Goal: Information Seeking & Learning: Understand process/instructions

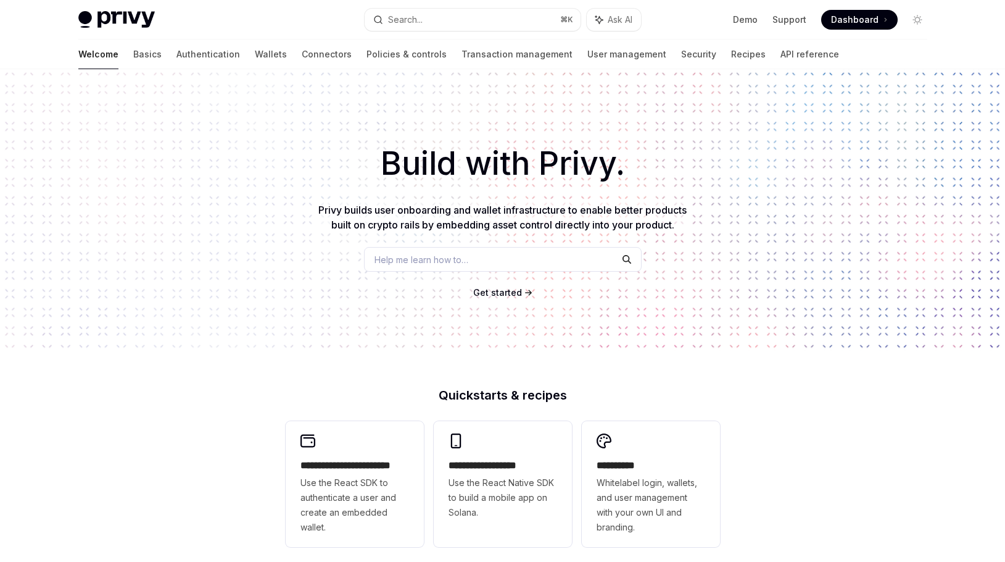
click at [463, 254] on span "Help me learn how to…" at bounding box center [422, 259] width 94 height 13
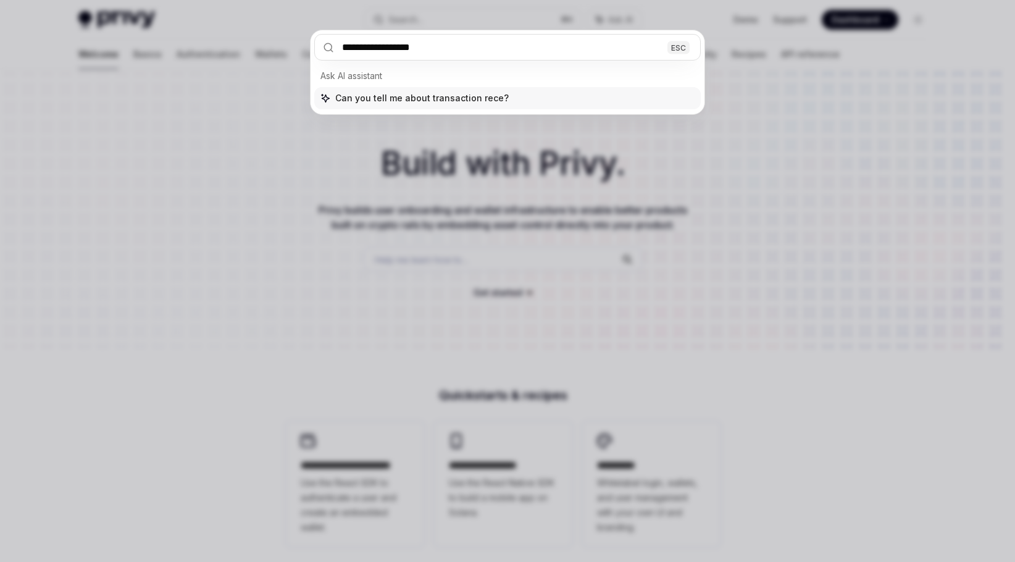
type input "**********"
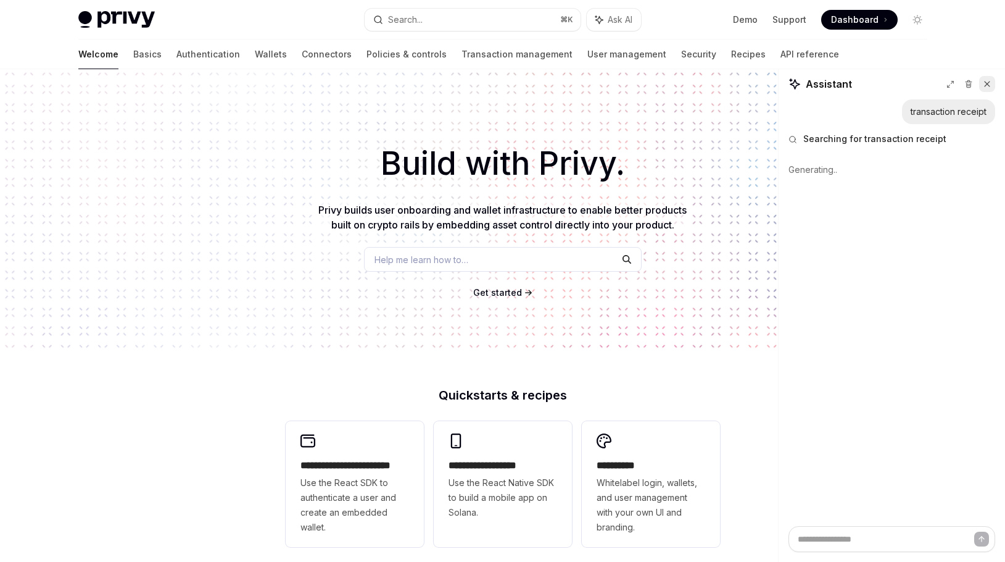
click at [985, 83] on icon at bounding box center [987, 84] width 9 height 9
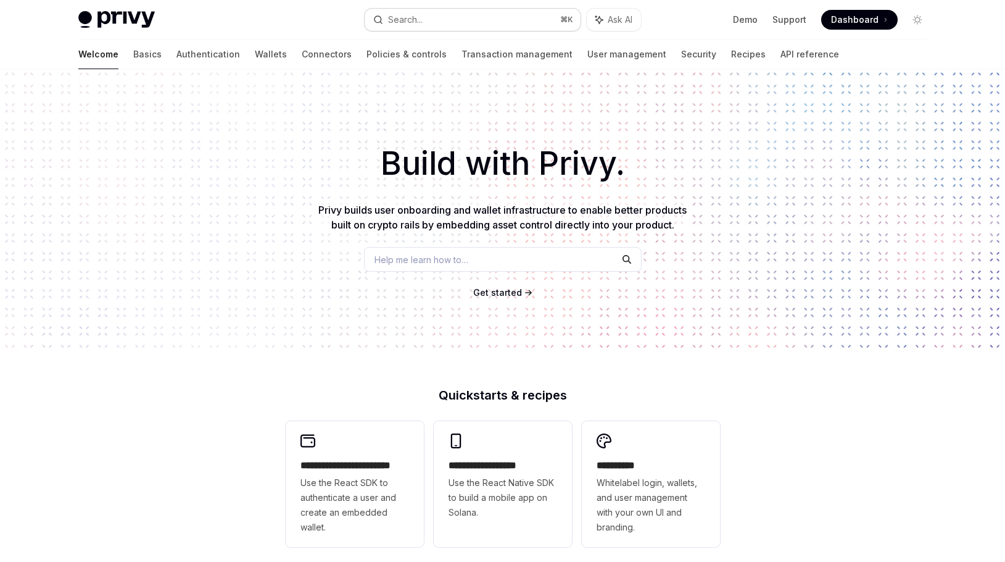
click at [473, 16] on button "Search... ⌘ K" at bounding box center [473, 20] width 216 height 22
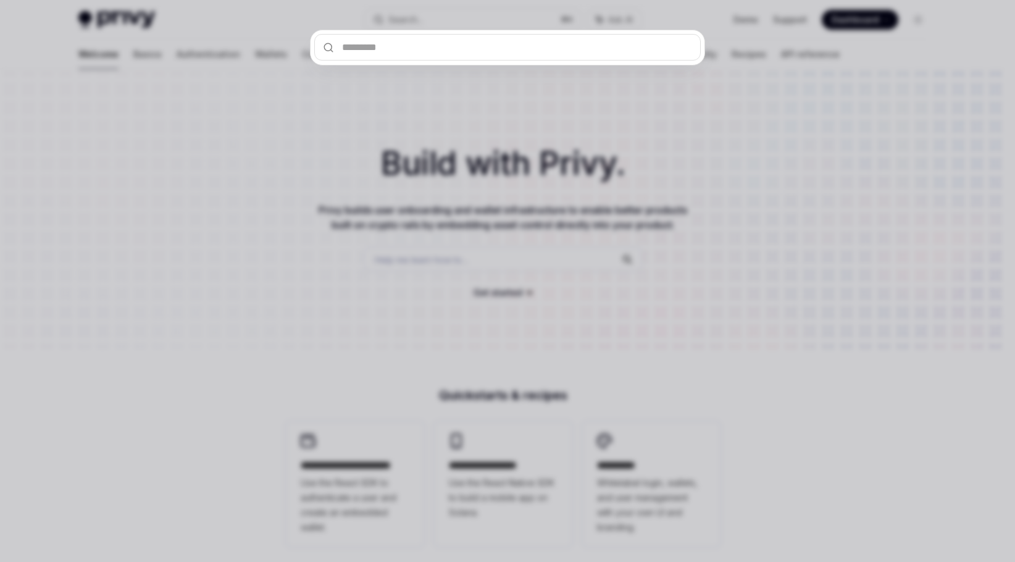
type textarea "*"
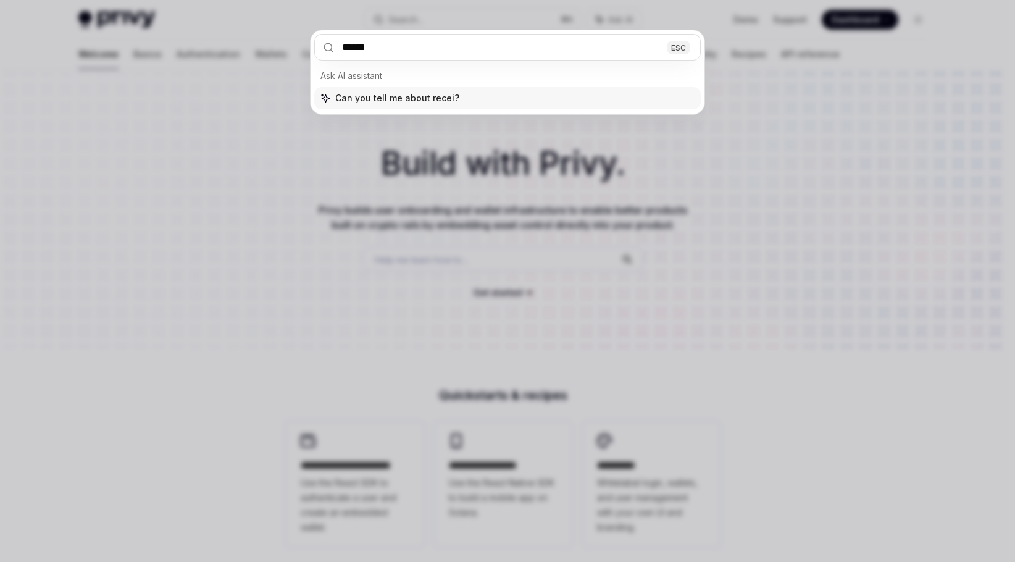
type input "*******"
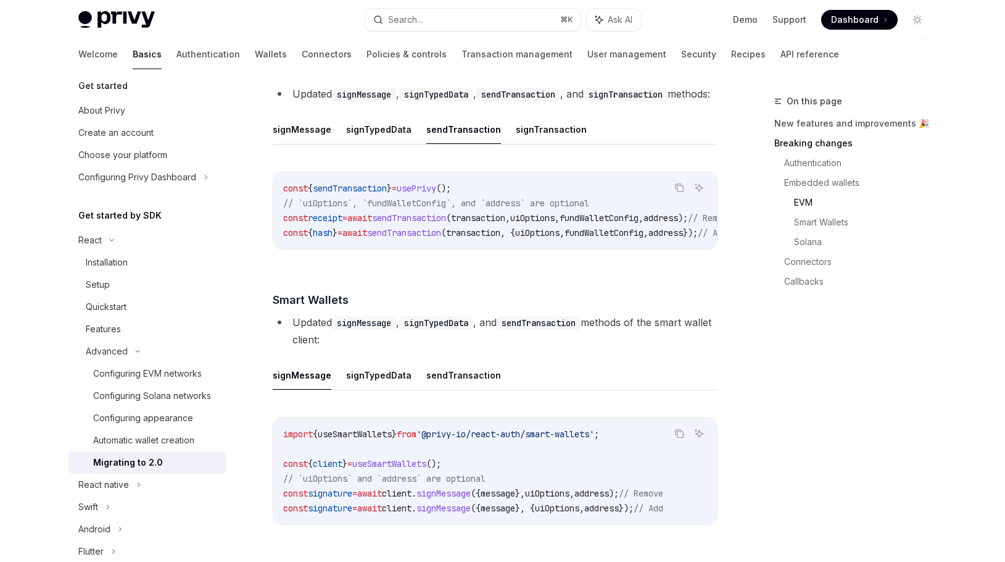
scroll to position [1824, 0]
type textarea "*"
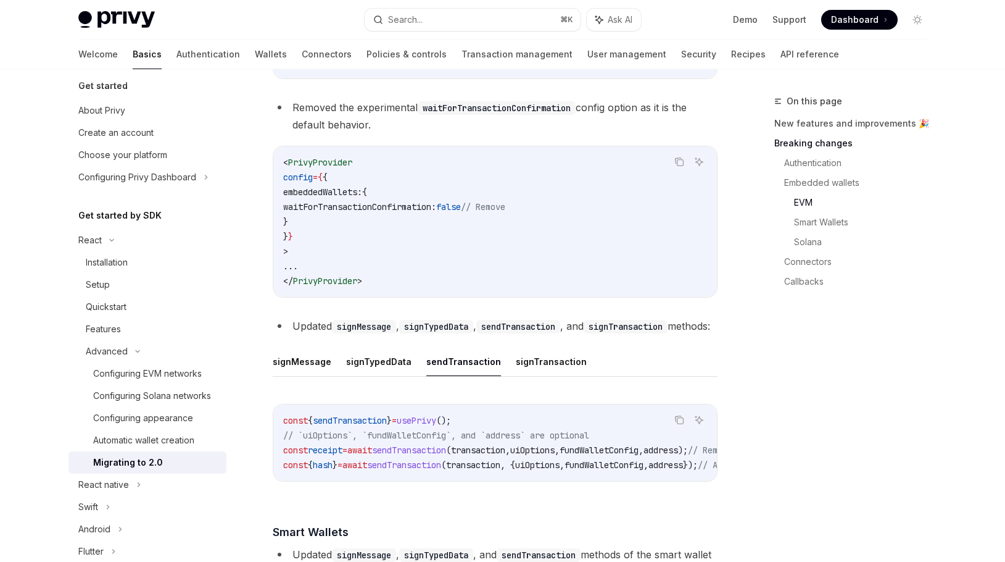
scroll to position [1589, 0]
click at [327, 251] on code "< PrivyProvider config = { { embeddedWallets: { waitForTransactionConfirmation:…" at bounding box center [495, 222] width 424 height 133
click at [327, 213] on span "waitForTransactionConfirmation:" at bounding box center [359, 207] width 153 height 11
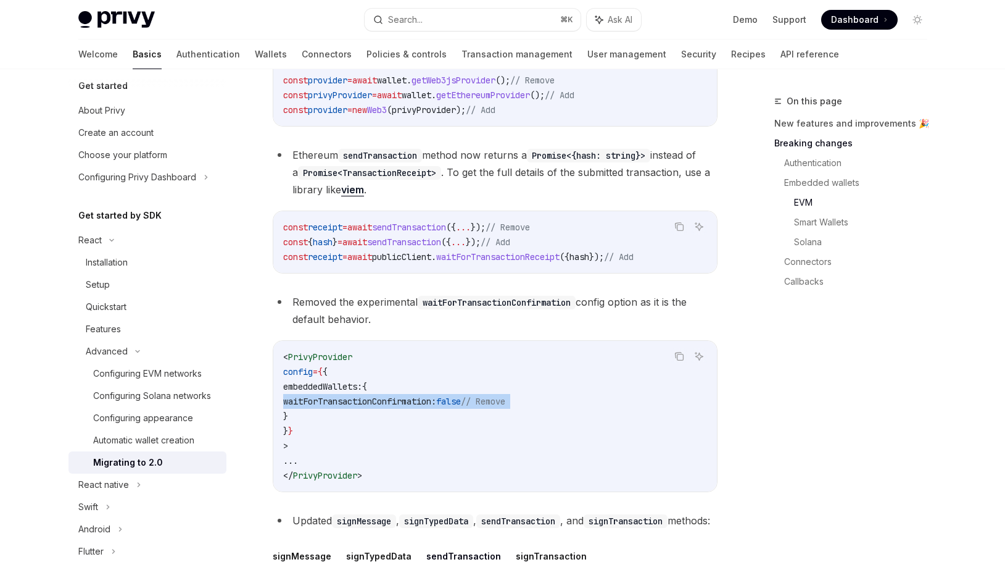
scroll to position [1406, 0]
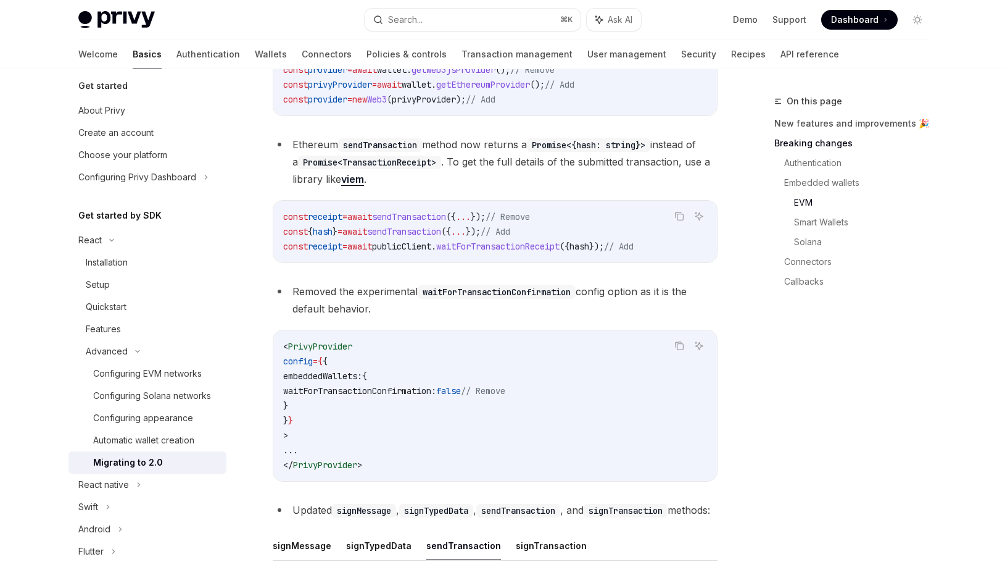
click at [332, 381] on span "embeddedWallets:" at bounding box center [322, 375] width 79 height 11
click at [505, 396] on span "// Remove" at bounding box center [483, 390] width 44 height 11
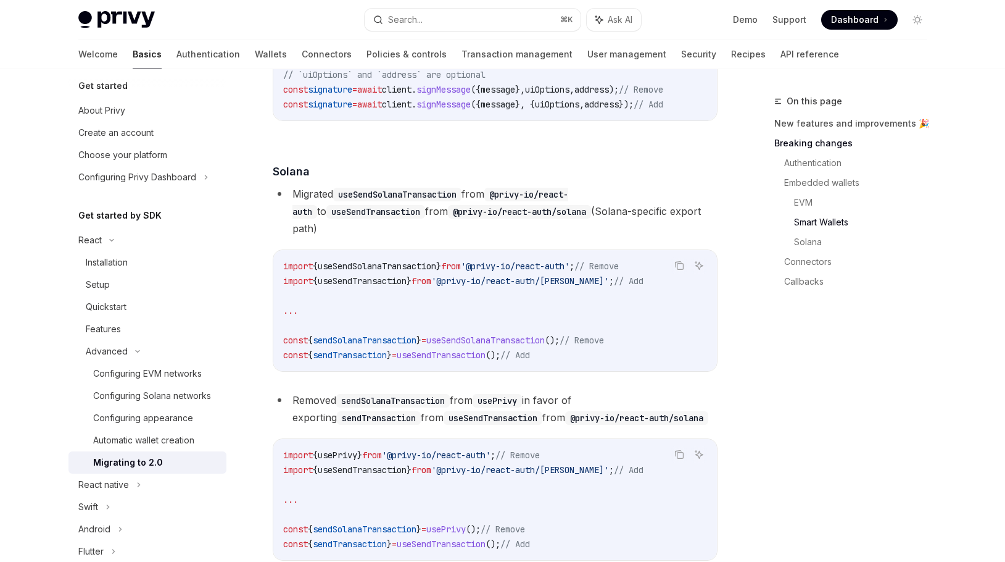
scroll to position [2317, 0]
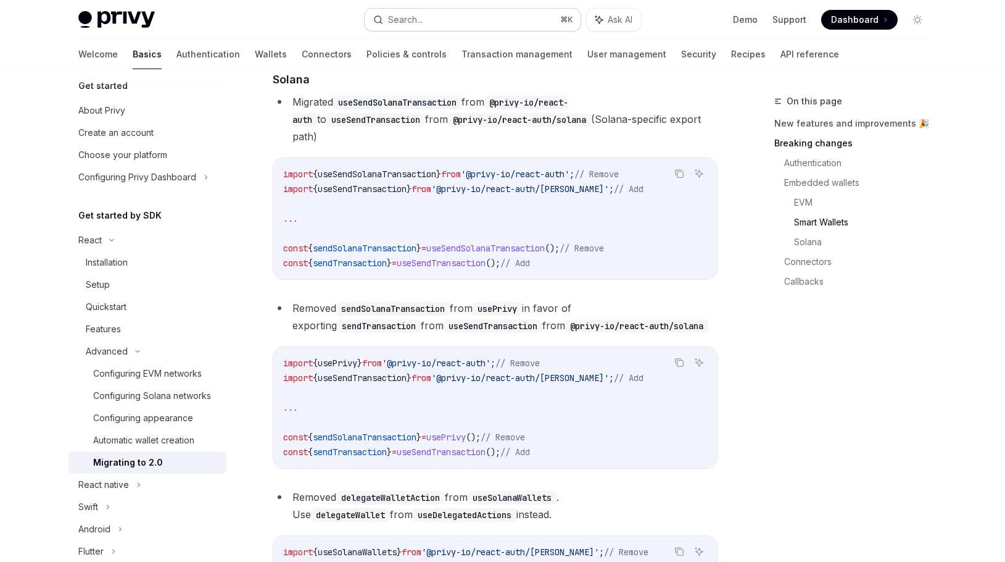
click at [420, 16] on div "Search..." at bounding box center [405, 19] width 35 height 15
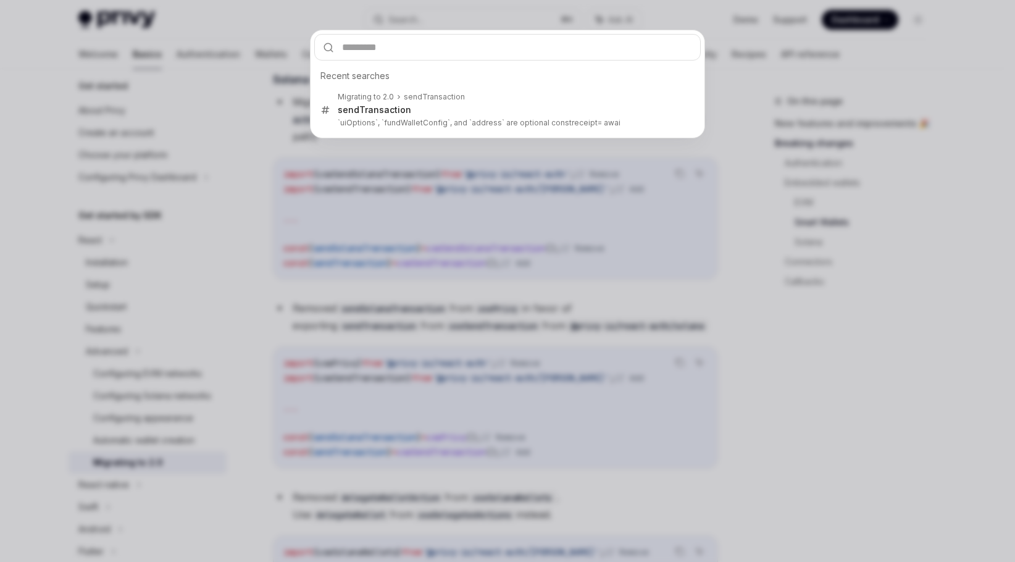
click at [505, 235] on div "Recent searches Migrating to 2.0 sendTransaction sendTransaction `uiOptions`, `…" at bounding box center [507, 281] width 1015 height 562
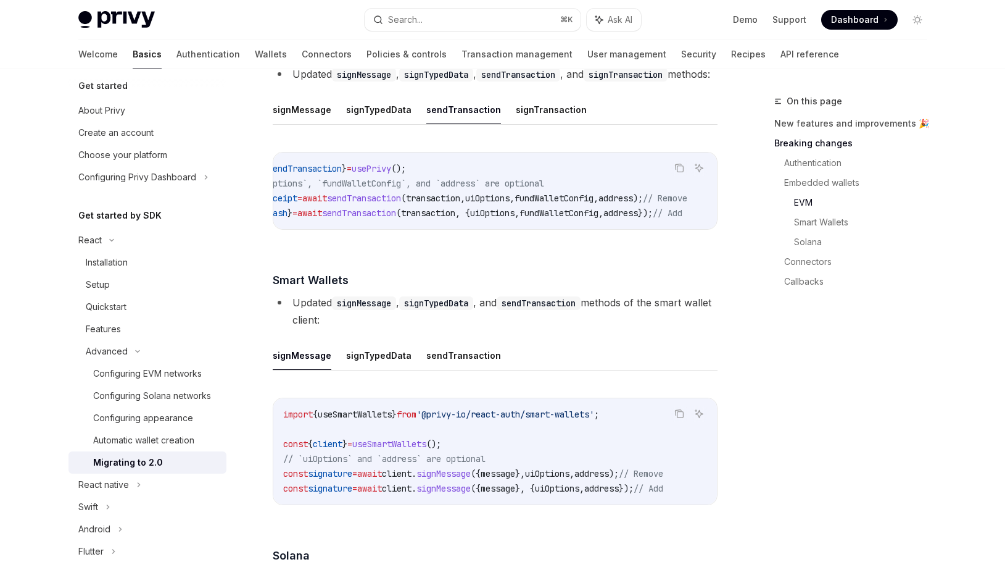
scroll to position [0, 0]
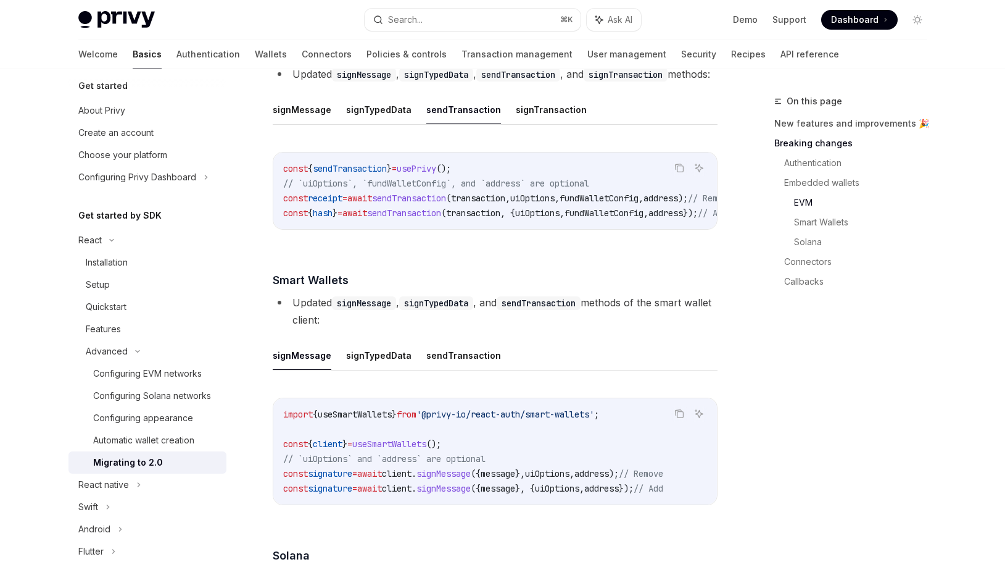
click at [330, 218] on span "hash" at bounding box center [323, 212] width 20 height 11
click at [329, 204] on span "receipt" at bounding box center [325, 198] width 35 height 11
drag, startPoint x: 398, startPoint y: 262, endPoint x: 410, endPoint y: 262, distance: 12.3
click at [410, 229] on div "const { sendTransaction } = usePrivy (); // `uiOptions`, `fundWalletConfig`, an…" at bounding box center [495, 190] width 444 height 77
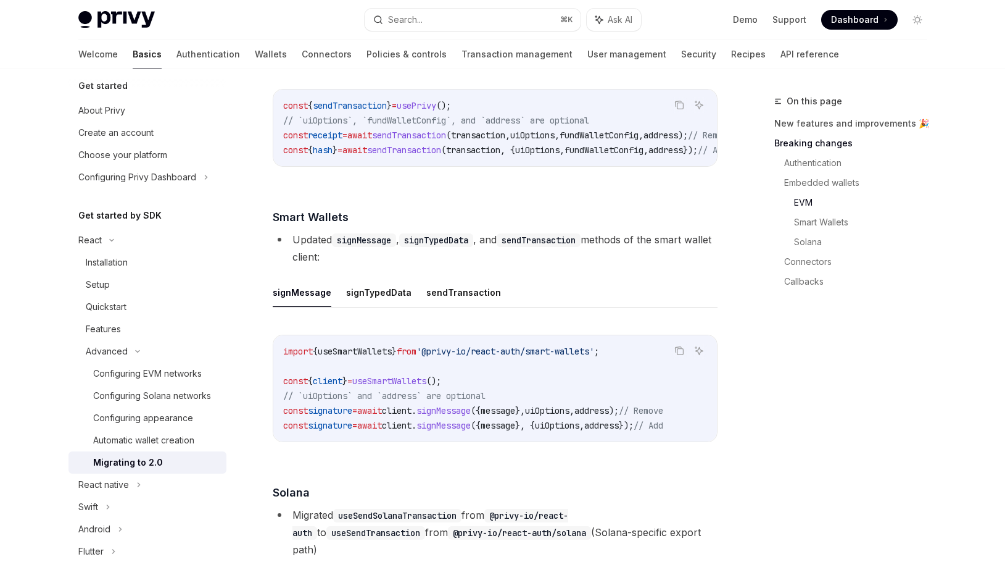
scroll to position [1902, 0]
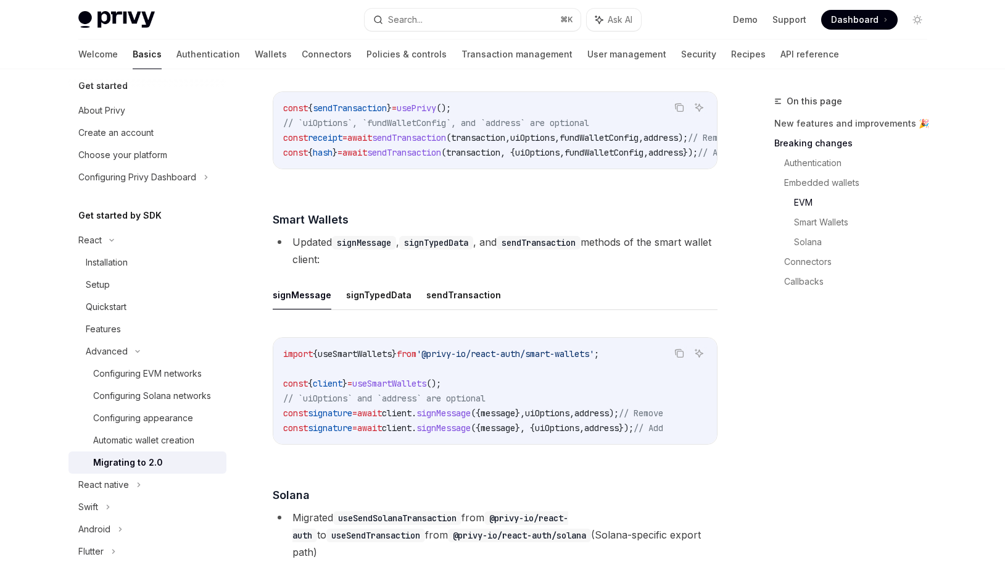
drag, startPoint x: 421, startPoint y: 207, endPoint x: 459, endPoint y: 204, distance: 37.8
click at [459, 168] on div "const { sendTransaction } = usePrivy (); // `uiOptions`, `fundWalletConfig`, an…" at bounding box center [495, 130] width 444 height 77
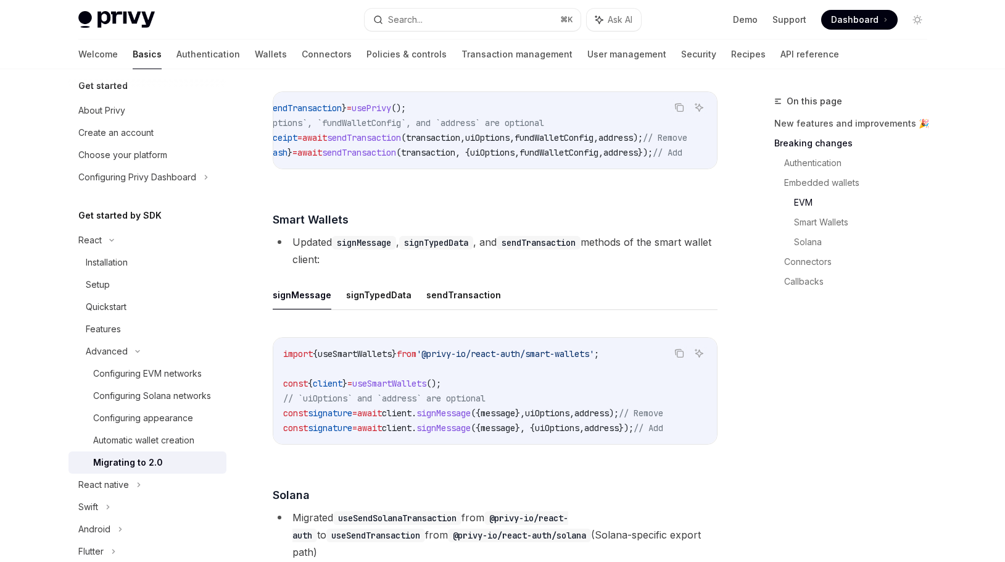
click at [658, 143] on span "// Remove" at bounding box center [665, 137] width 44 height 11
click at [660, 158] on span "// Add" at bounding box center [668, 152] width 30 height 11
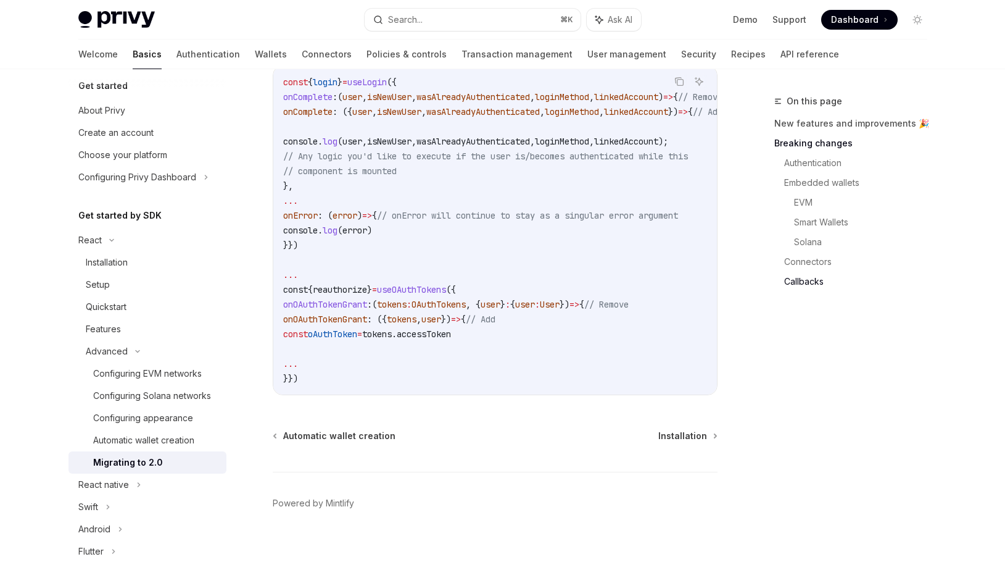
scroll to position [3591, 0]
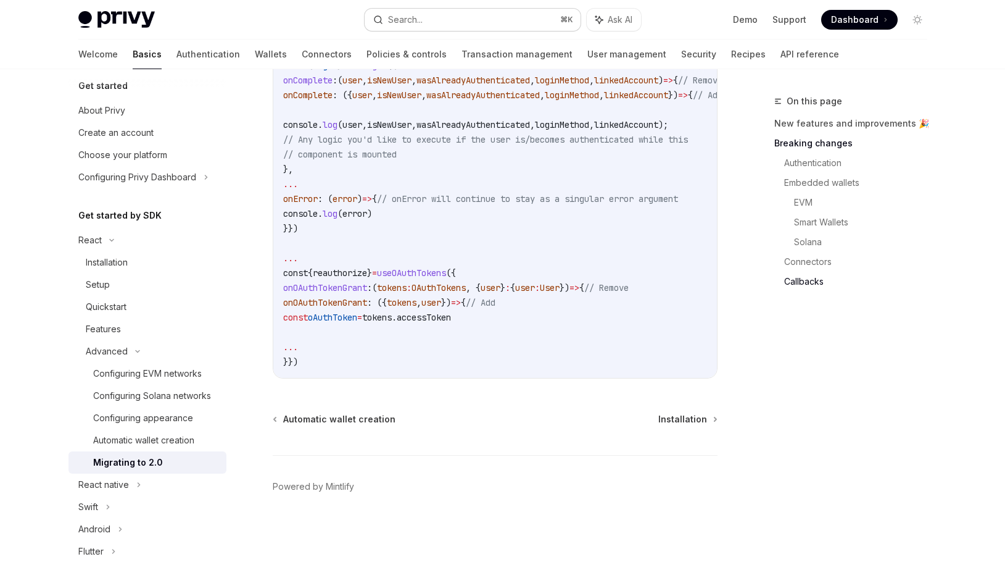
click at [422, 12] on div "Search..." at bounding box center [405, 19] width 35 height 15
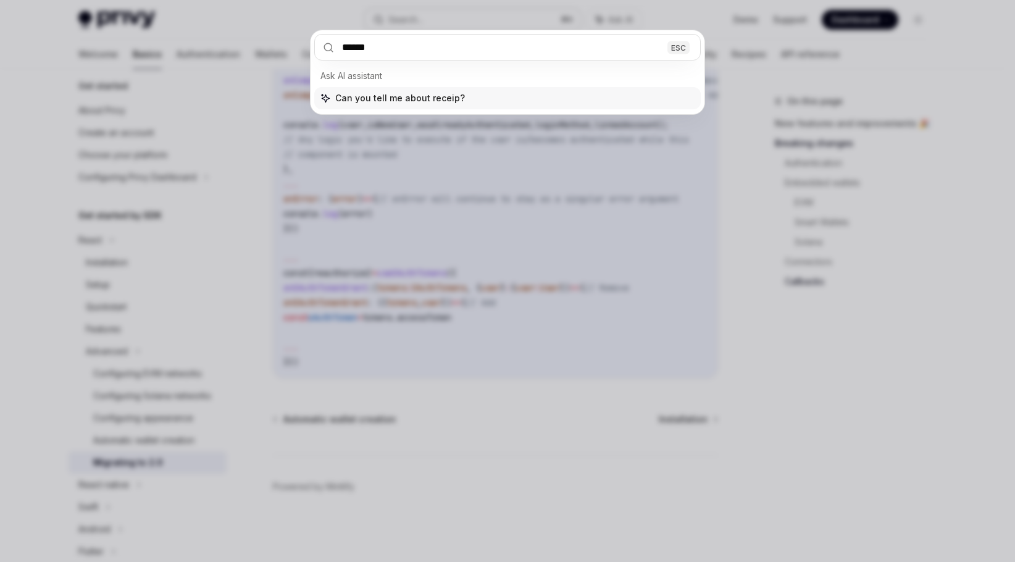
type input "*******"
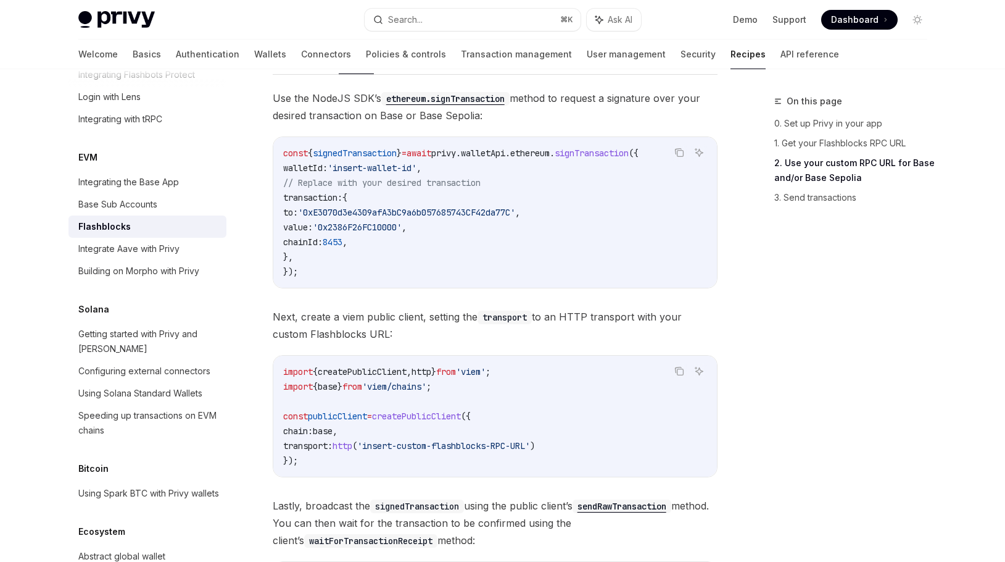
scroll to position [548, 0]
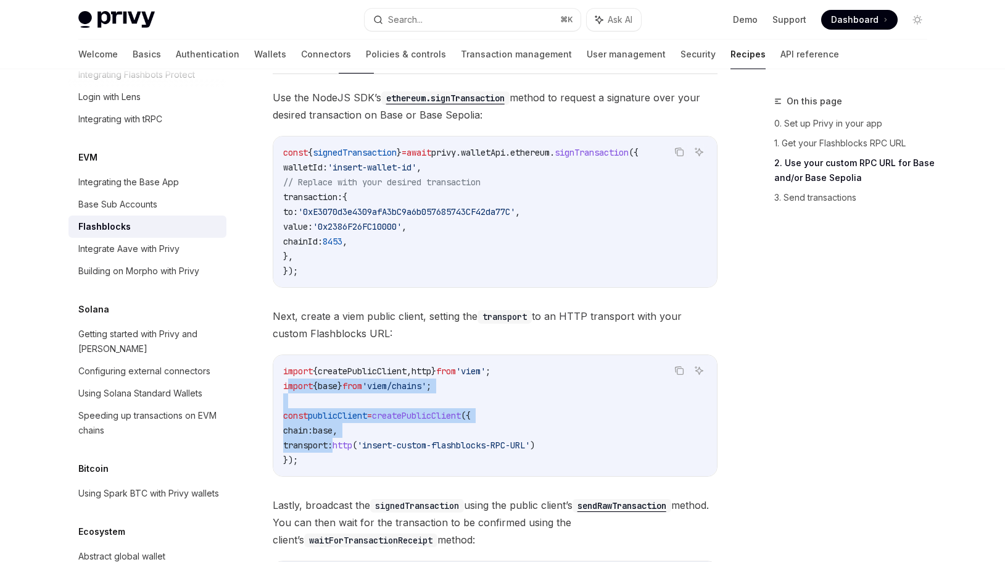
drag, startPoint x: 337, startPoint y: 451, endPoint x: 288, endPoint y: 383, distance: 83.4
click at [287, 383] on code "import { createPublicClient , http } from 'viem' ; import { base } from 'viem/c…" at bounding box center [495, 416] width 424 height 104
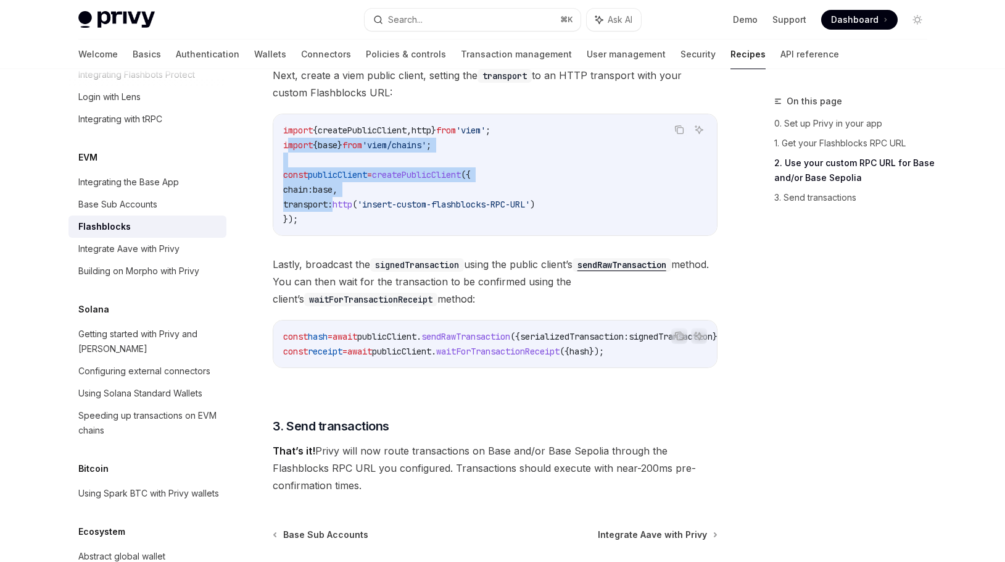
scroll to position [810, 0]
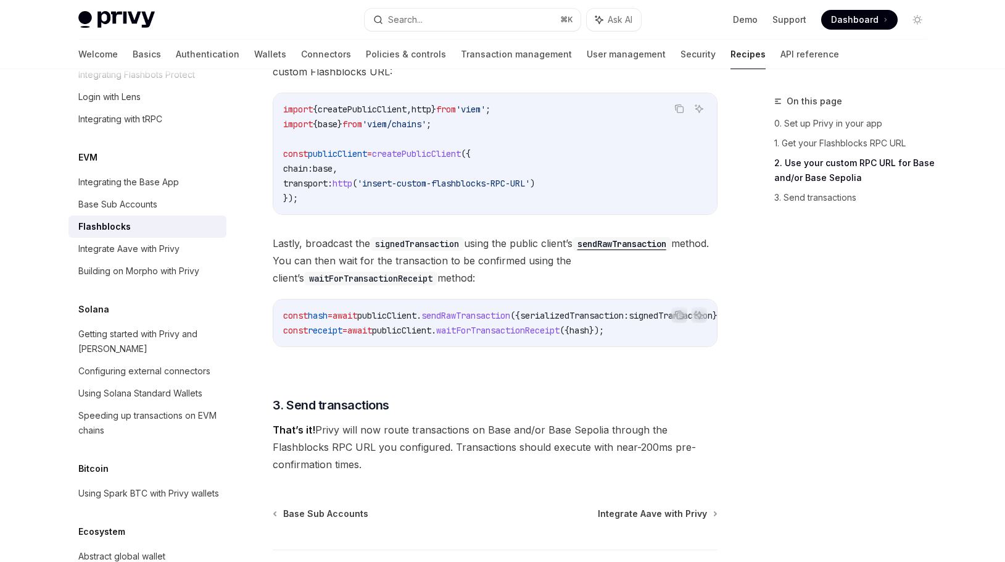
click at [343, 331] on span "receipt" at bounding box center [325, 330] width 35 height 11
click at [431, 332] on span "publicClient" at bounding box center [401, 330] width 59 height 11
click at [544, 336] on code "const hash = await publicClient . sendRawTransaction ({ serializedTransaction: …" at bounding box center [520, 323] width 474 height 30
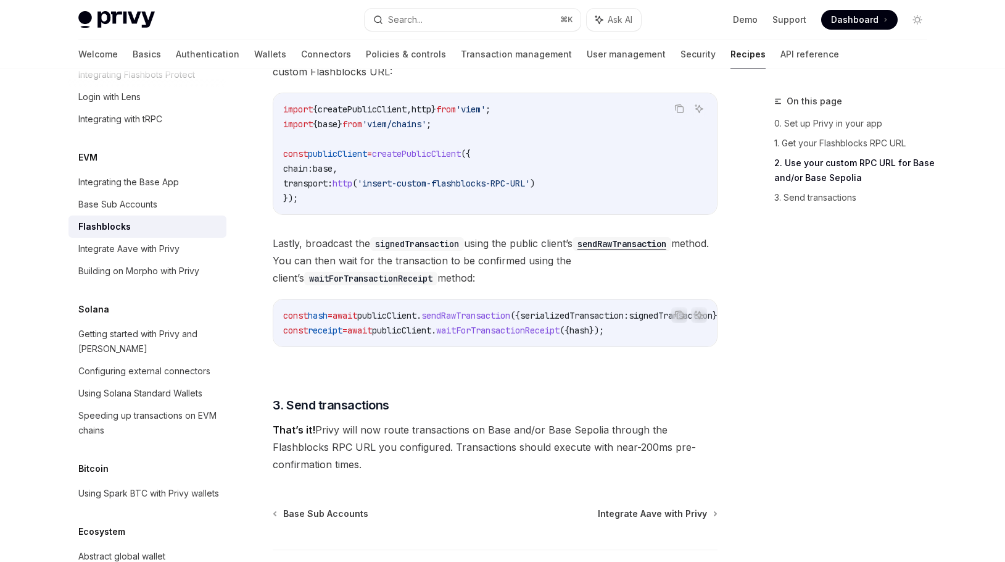
click at [560, 328] on span "waitForTransactionReceipt" at bounding box center [497, 330] width 123 height 11
click at [499, 322] on code "const hash = await publicClient . sendRawTransaction ({ serializedTransaction: …" at bounding box center [520, 323] width 474 height 30
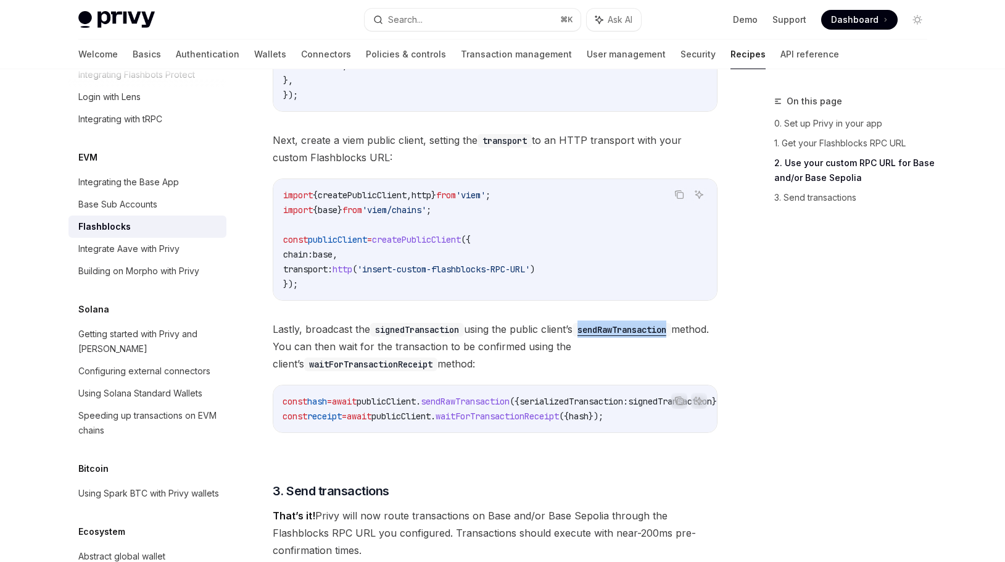
scroll to position [0, 0]
click at [590, 404] on span "serializedTransaction:" at bounding box center [574, 401] width 109 height 11
click at [559, 370] on span "Lastly, broadcast the signedTransaction using the public client’s sendRawTransa…" at bounding box center [495, 346] width 445 height 52
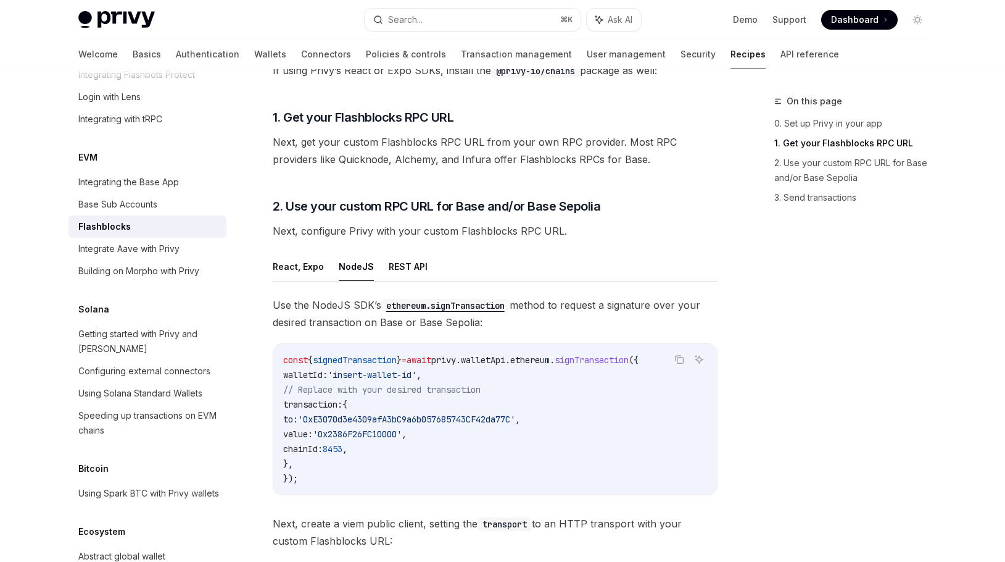
scroll to position [363, 0]
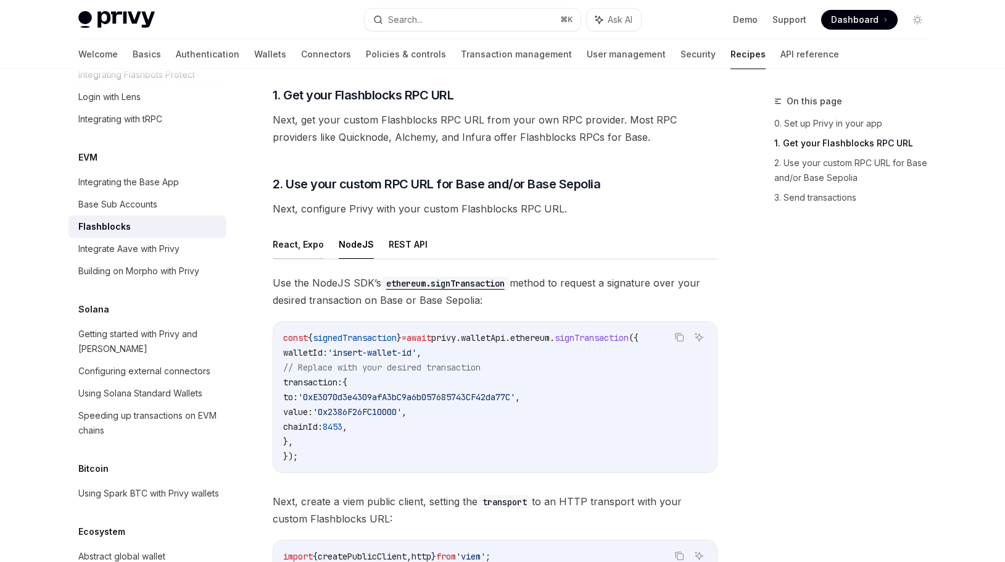
click at [304, 236] on button "React, Expo" at bounding box center [298, 244] width 51 height 29
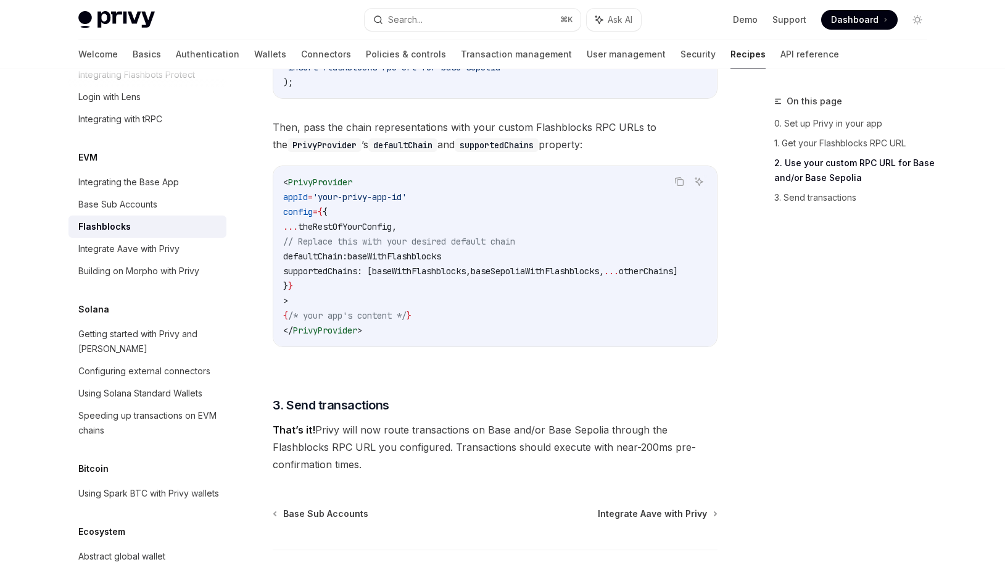
scroll to position [751, 0]
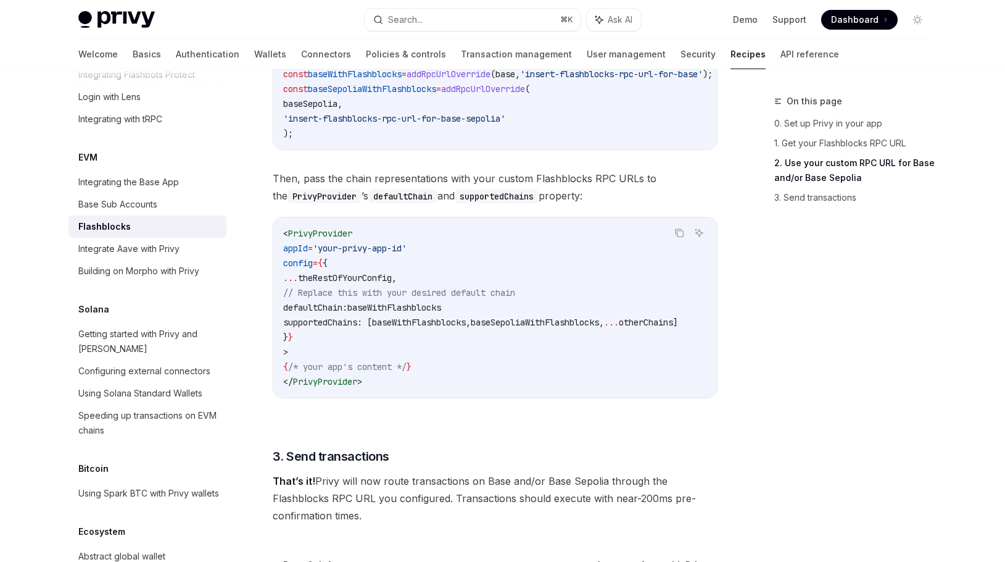
drag, startPoint x: 557, startPoint y: 407, endPoint x: 548, endPoint y: 391, distance: 18.8
click at [554, 398] on div "Copy Ask AI < PrivyProvider appId = 'your-privy-app-id' config = { { ... theRes…" at bounding box center [495, 307] width 445 height 181
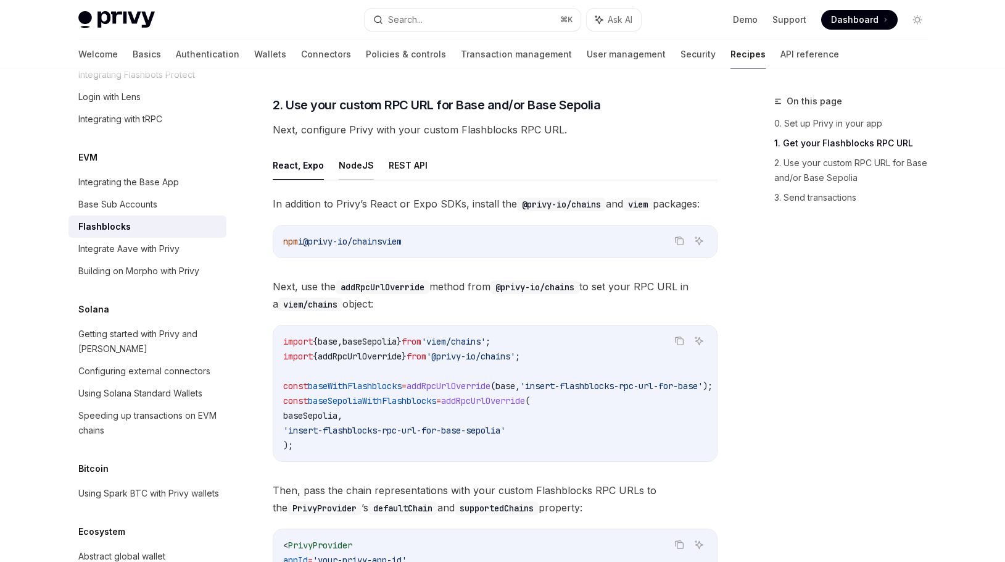
scroll to position [439, 0]
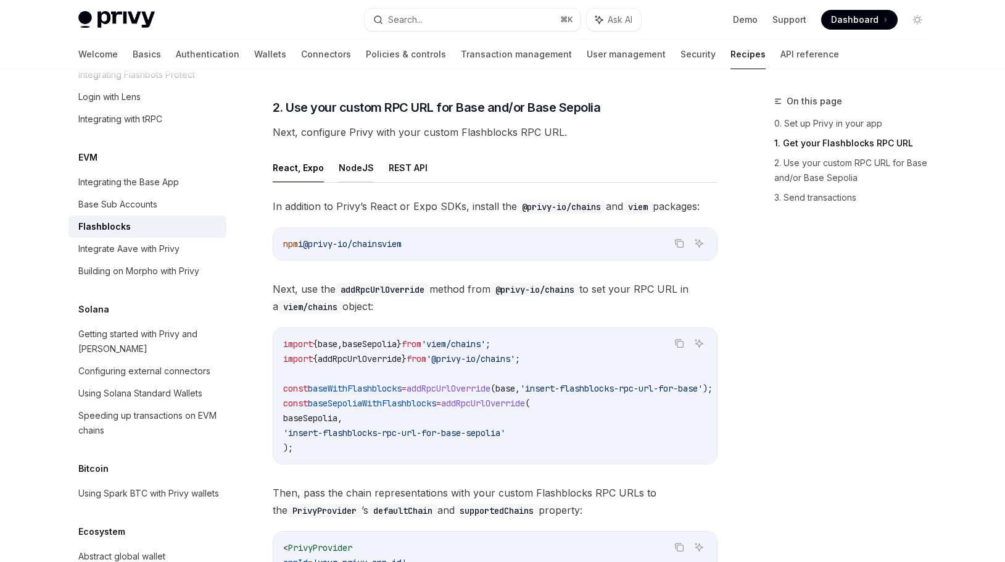
click at [343, 168] on button "NodeJS" at bounding box center [356, 167] width 35 height 29
type textarea "*"
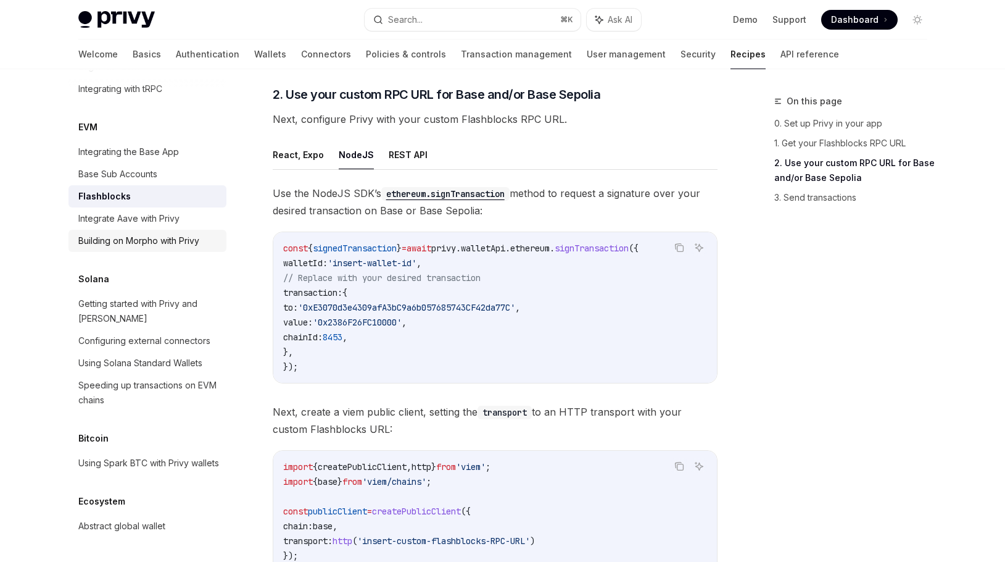
scroll to position [1745, 0]
